Goal: Information Seeking & Learning: Learn about a topic

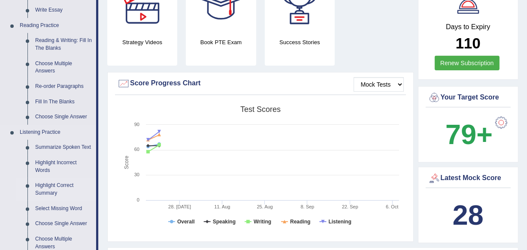
scroll to position [234, 0]
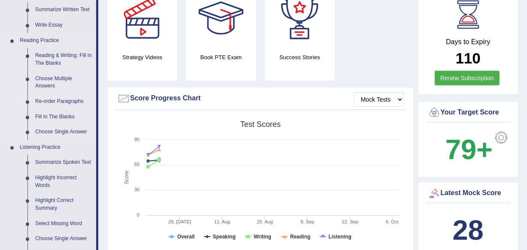
click at [66, 100] on link "Re-order Paragraphs" at bounding box center [63, 101] width 65 height 15
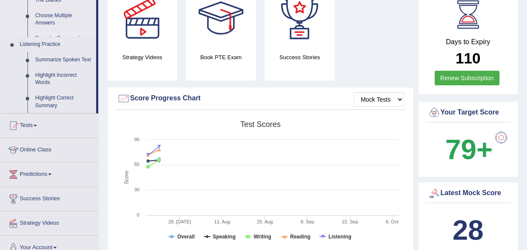
scroll to position [139, 0]
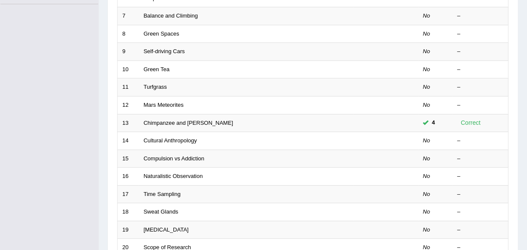
scroll to position [273, 0]
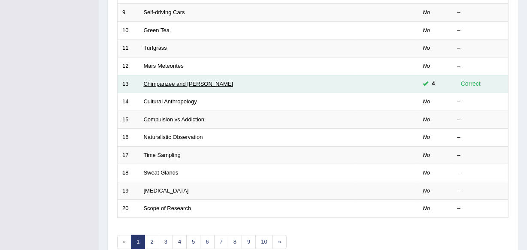
click at [182, 81] on link "Chimpanzee and Bonobo" at bounding box center [189, 84] width 90 height 6
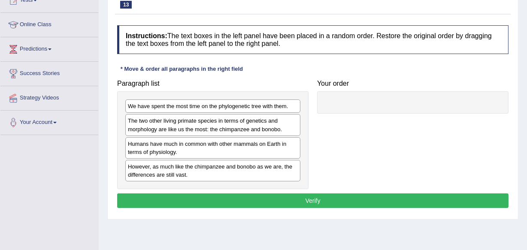
scroll to position [117, 0]
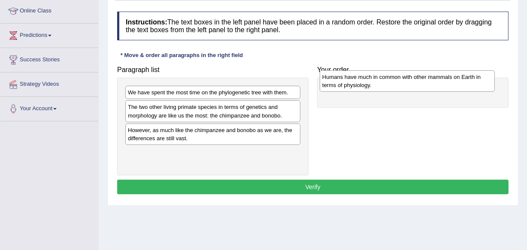
drag, startPoint x: 263, startPoint y: 134, endPoint x: 458, endPoint y: 82, distance: 201.2
click at [458, 82] on div "Humans have much in common with other mammals on Earth in terms of physiology." at bounding box center [407, 80] width 175 height 21
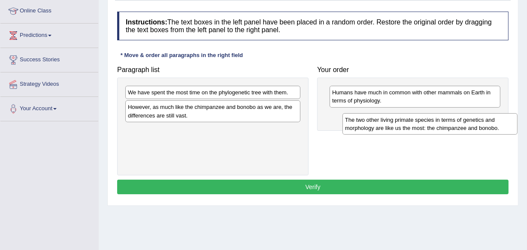
drag, startPoint x: 199, startPoint y: 115, endPoint x: 416, endPoint y: 127, distance: 217.5
click at [416, 127] on div "The two other living primate species in terms of genetics and morphology are li…" at bounding box center [429, 123] width 175 height 21
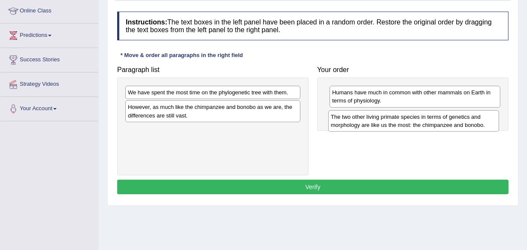
click at [463, 121] on div "The two other living primate species in terms of genetics and morphology are li…" at bounding box center [413, 120] width 171 height 21
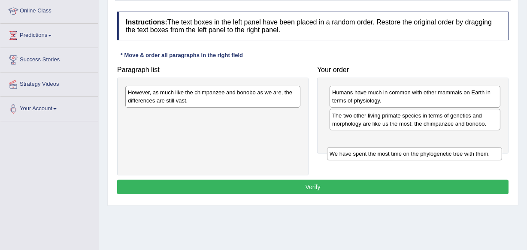
drag, startPoint x: 264, startPoint y: 94, endPoint x: 466, endPoint y: 154, distance: 211.1
click at [466, 154] on div "We have spent the most time on the phylogenetic tree with them." at bounding box center [414, 153] width 175 height 13
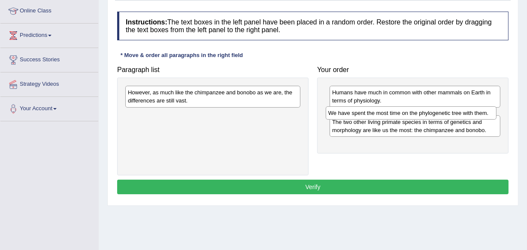
drag, startPoint x: 446, startPoint y: 138, endPoint x: 442, endPoint y: 113, distance: 25.6
click at [442, 113] on div "We have spent the most time on the phylogenetic tree with them." at bounding box center [411, 112] width 171 height 13
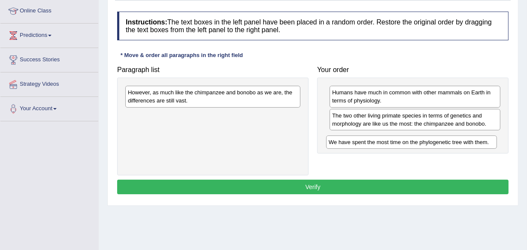
drag, startPoint x: 485, startPoint y: 118, endPoint x: 482, endPoint y: 146, distance: 27.7
click at [482, 146] on div "We have spent the most time on the phylogenetic tree with them." at bounding box center [411, 142] width 171 height 13
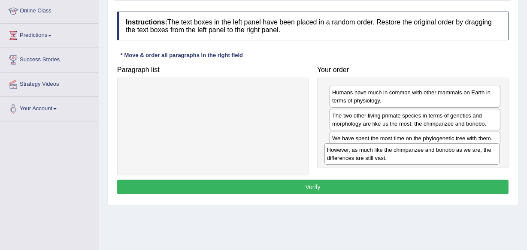
drag, startPoint x: 245, startPoint y: 89, endPoint x: 445, endPoint y: 146, distance: 207.8
click at [445, 146] on div "However, as much like the chimpanzee and bonobo as we are, the differences are …" at bounding box center [411, 153] width 175 height 21
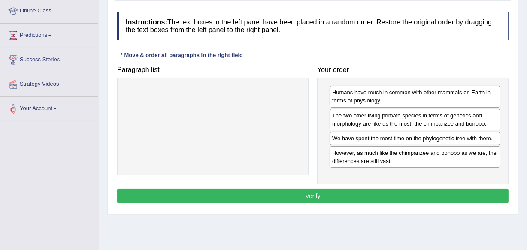
click at [394, 189] on button "Verify" at bounding box center [312, 196] width 391 height 15
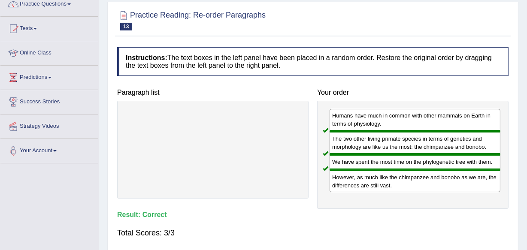
scroll to position [0, 0]
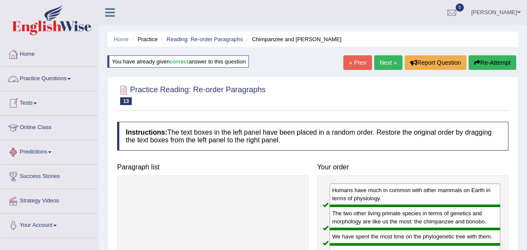
click at [54, 76] on link "Practice Questions" at bounding box center [49, 77] width 98 height 21
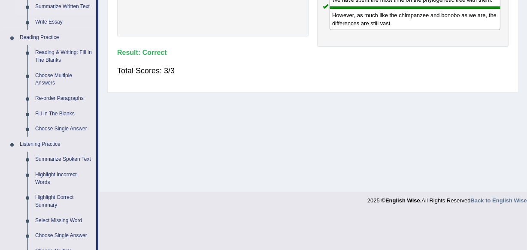
scroll to position [234, 0]
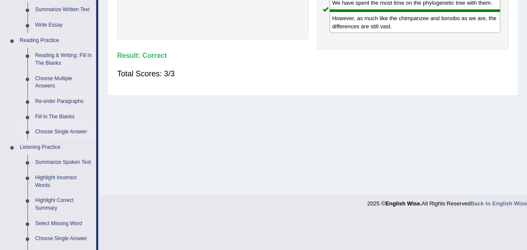
click at [60, 131] on link "Choose Single Answer" at bounding box center [63, 131] width 65 height 15
